Goal: Communication & Community: Answer question/provide support

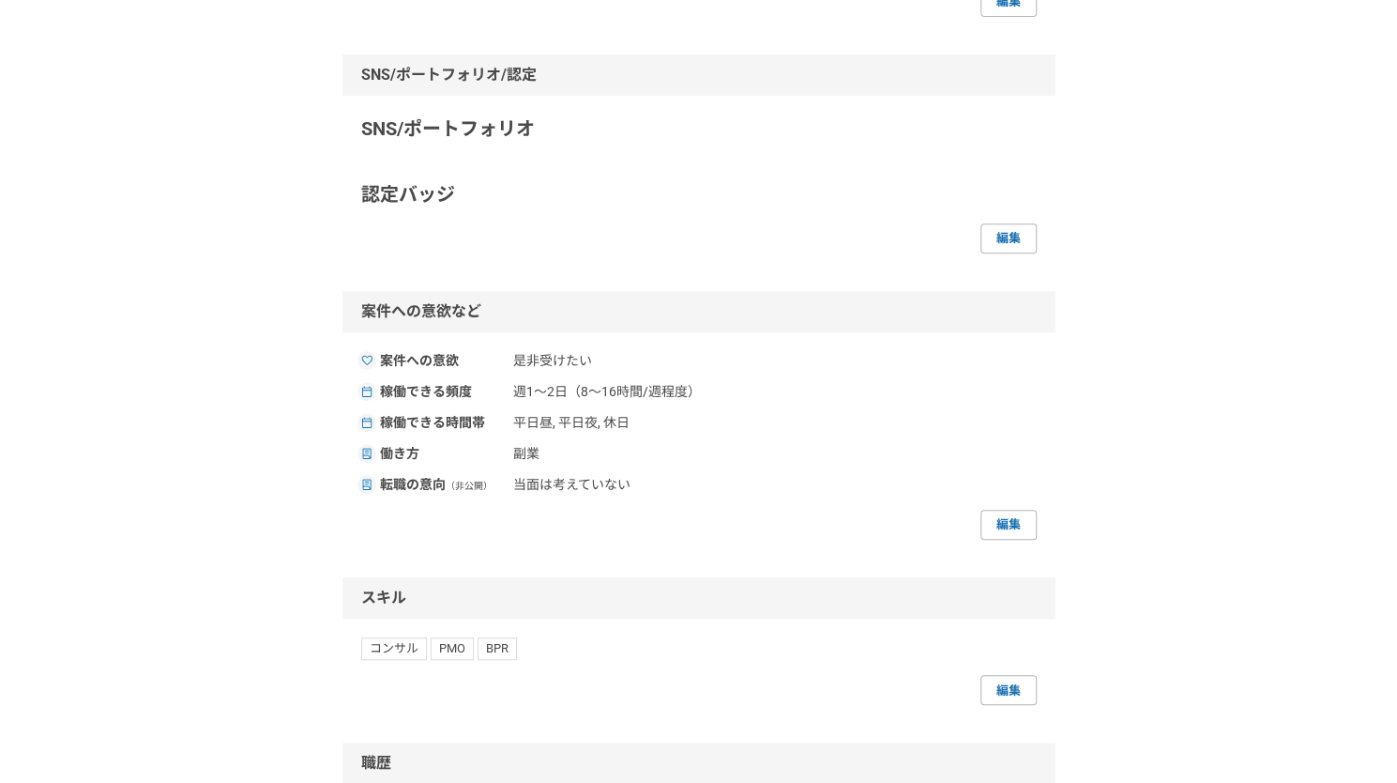
click at [261, 433] on div "採用担当者として利用する K K レゾナック(旧：昭和電工) 企画・事業開発 [PERSON_NAME] 編集 プライバシー設定 公開（スカウト対象） 編集 …" at bounding box center [698, 480] width 1397 height 1785
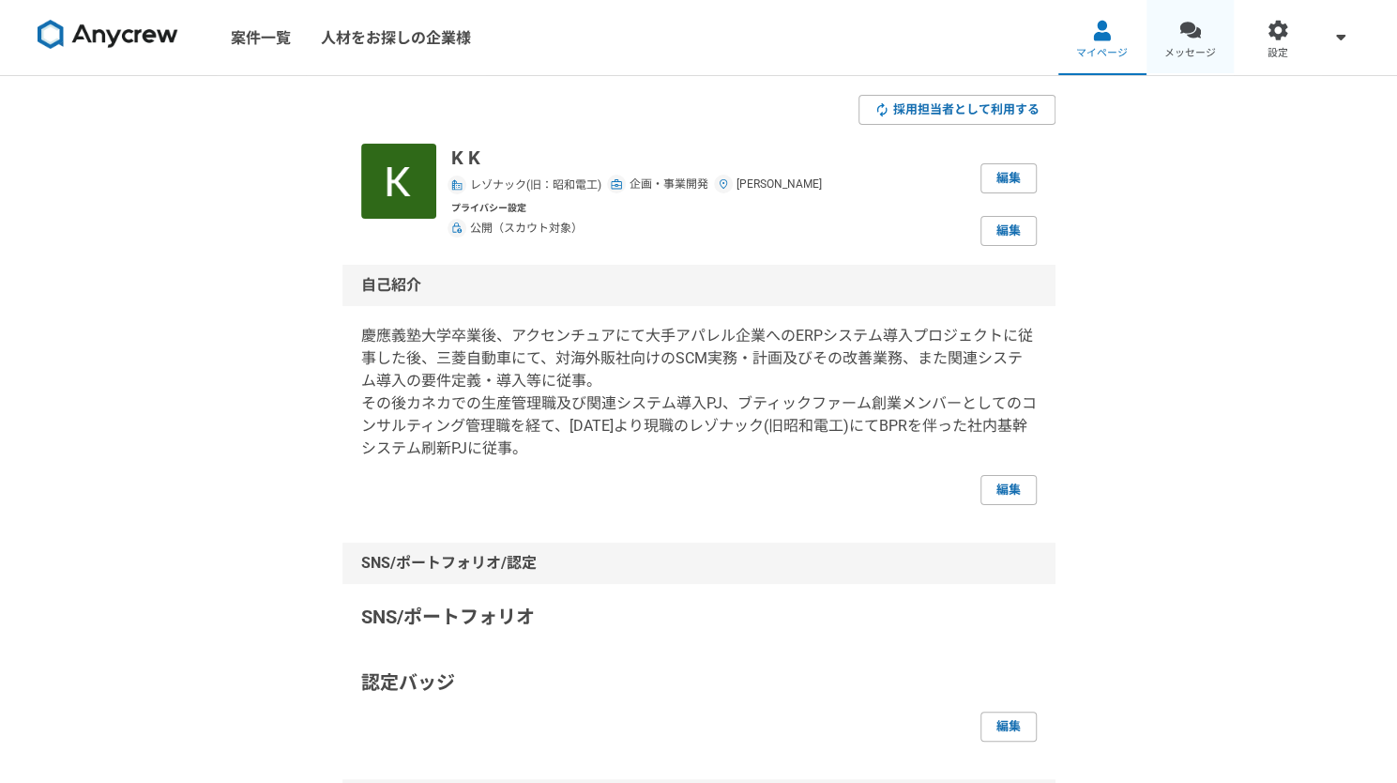
click at [1215, 22] on link "メッセージ" at bounding box center [1191, 37] width 88 height 75
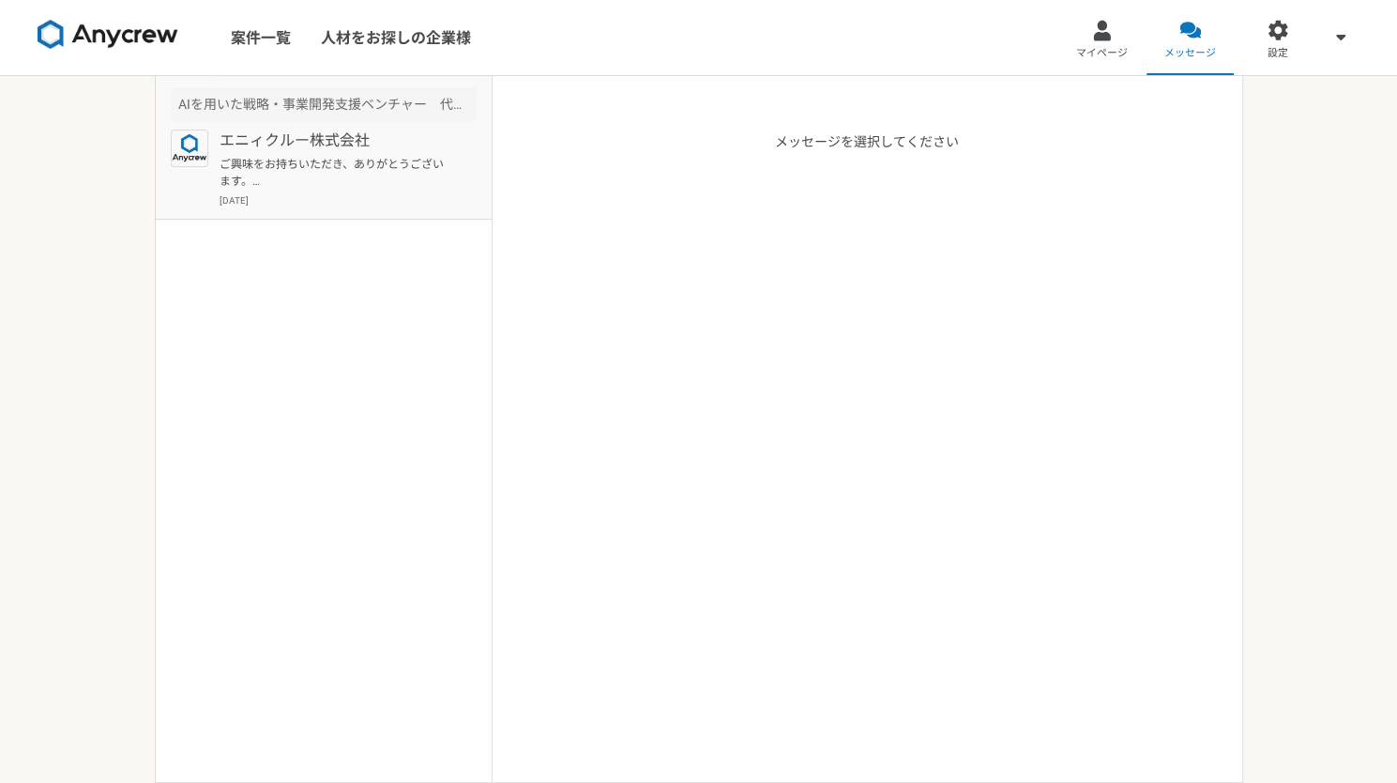
click at [390, 169] on p "ご興味をお持ちいただき、ありがとうございます。 下記に、レジュメの登録フォームをお送りいただけますでしょうか？ [URL][DOMAIN_NAME]" at bounding box center [336, 173] width 232 height 34
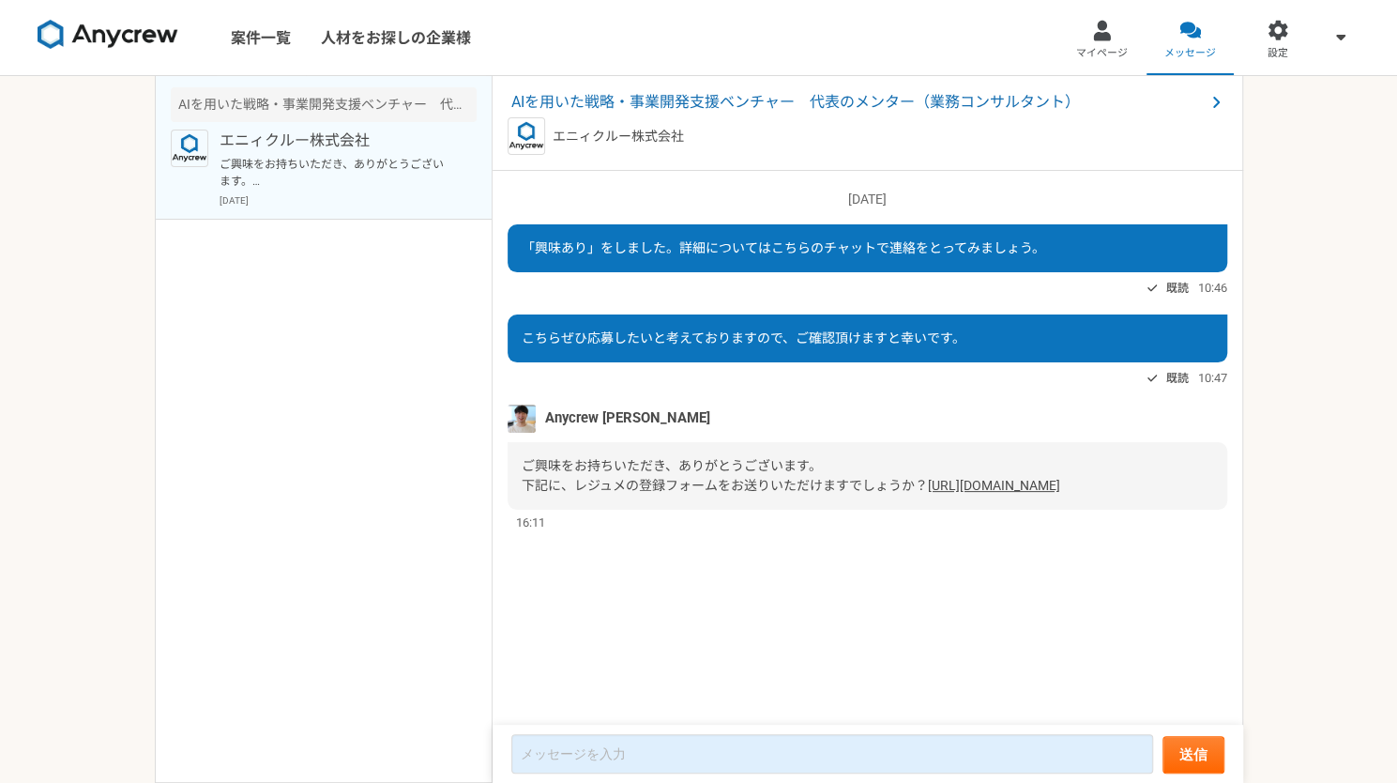
click at [928, 493] on link "[URL][DOMAIN_NAME]" at bounding box center [994, 485] width 132 height 15
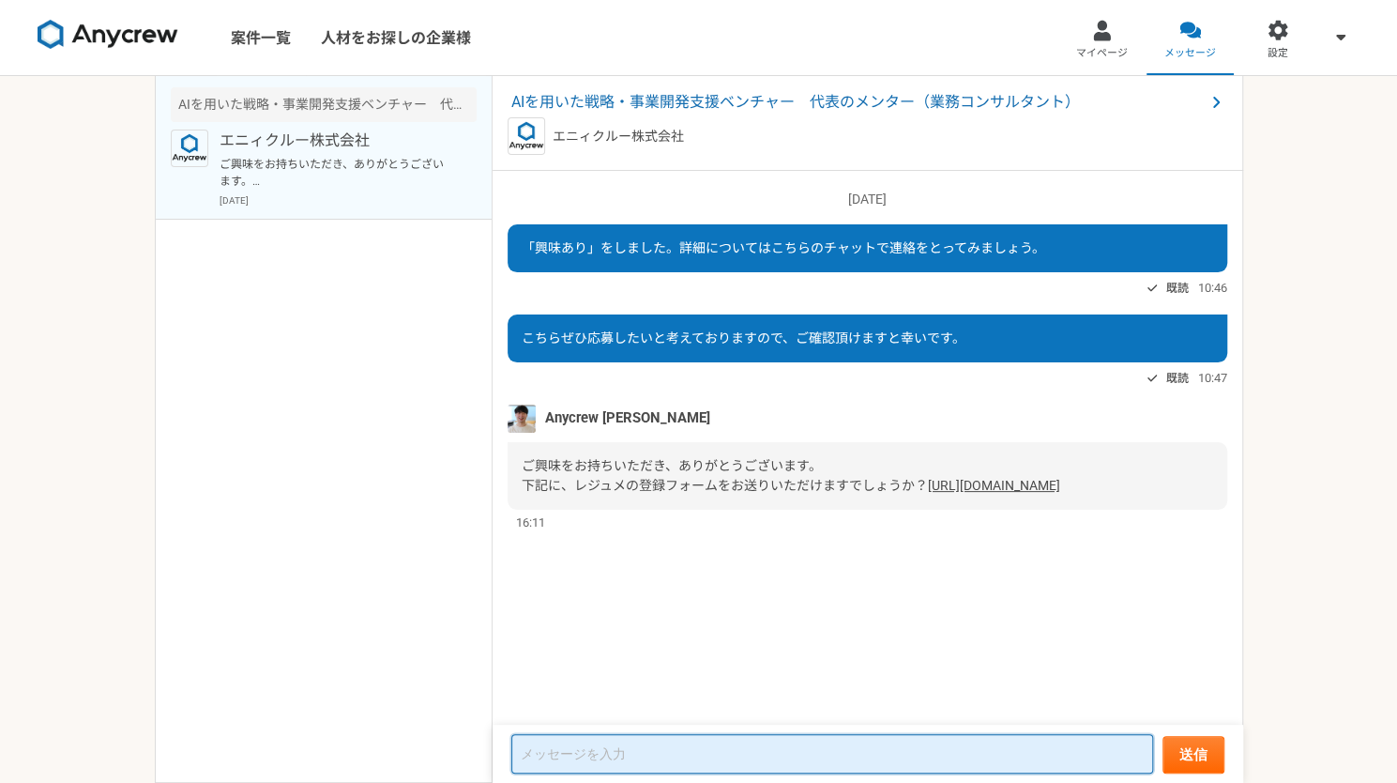
click at [599, 738] on textarea at bounding box center [832, 753] width 642 height 39
type textarea "o"
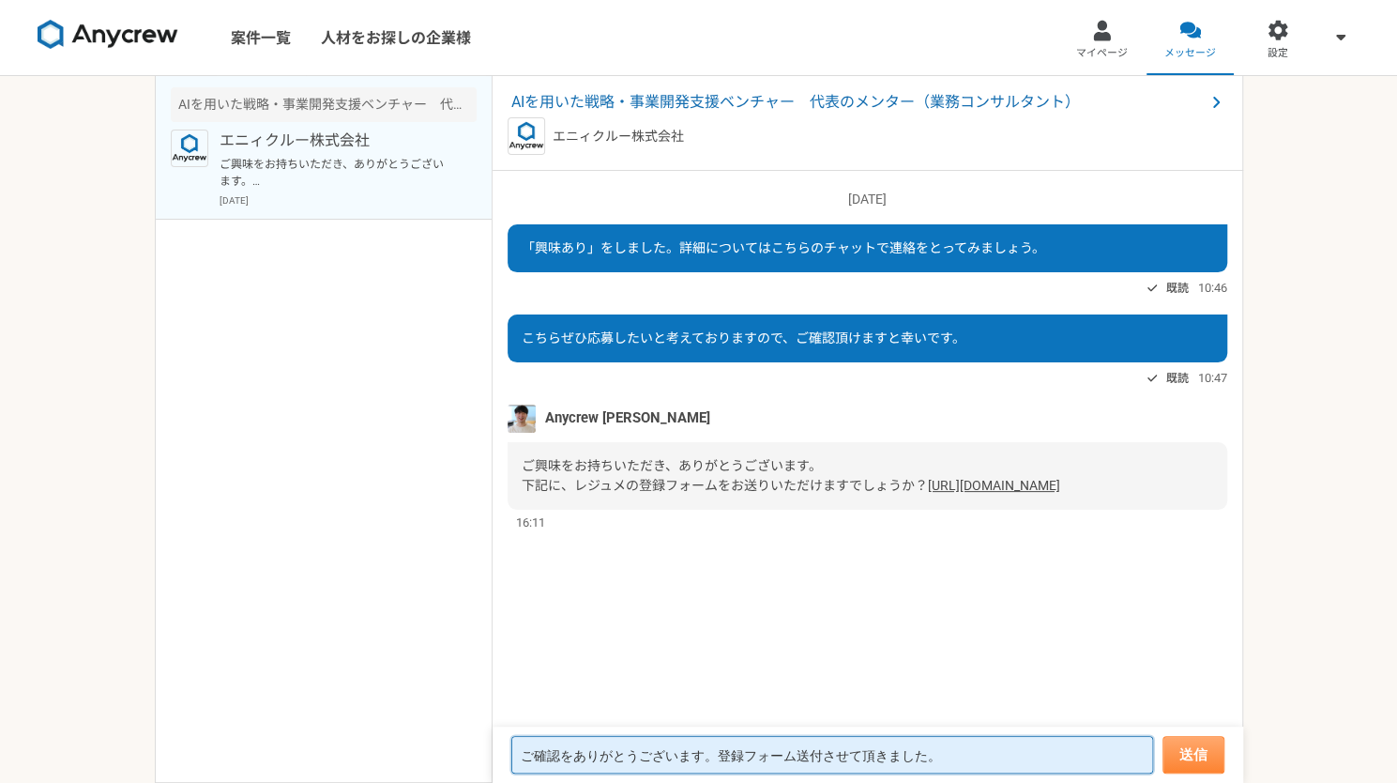
type textarea "ご確認をありがとうございます。登録フォーム送付させて頂きました。"
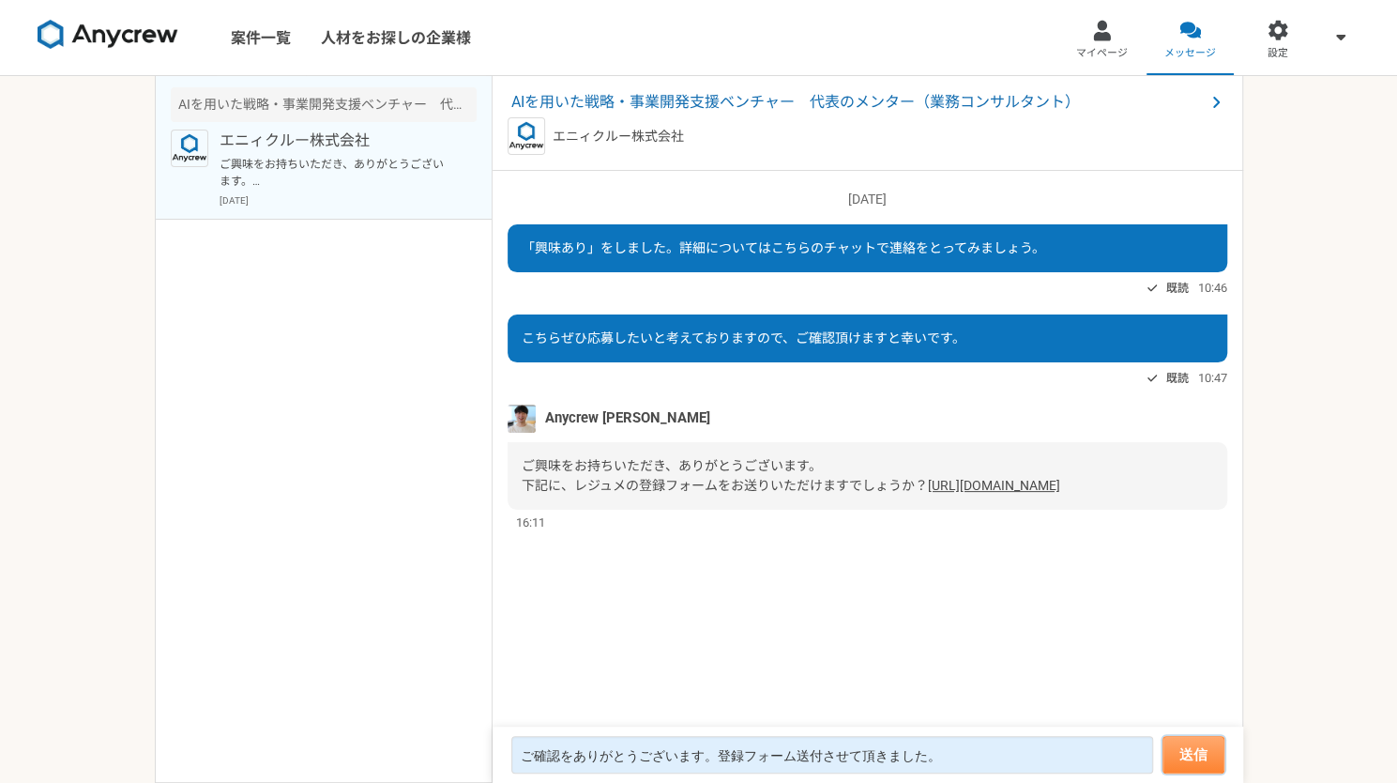
click at [1195, 754] on button "送信" at bounding box center [1194, 755] width 62 height 38
